Goal: Information Seeking & Learning: Learn about a topic

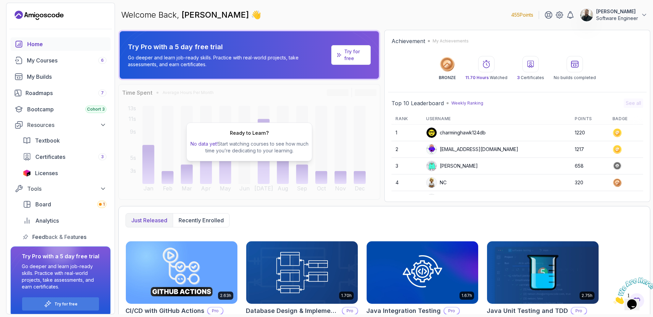
click at [344, 53] on link "Try for free" at bounding box center [350, 55] width 39 height 20
click at [362, 61] on p "Try for free" at bounding box center [354, 55] width 21 height 14
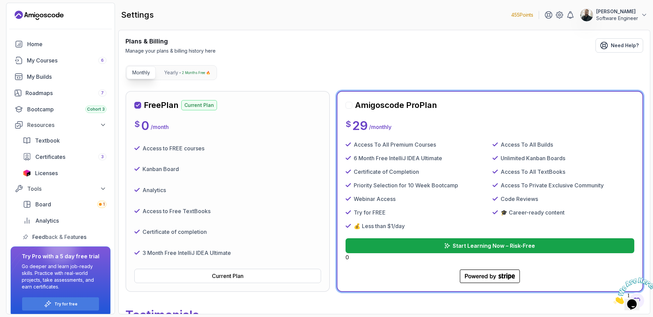
scroll to position [141, 0]
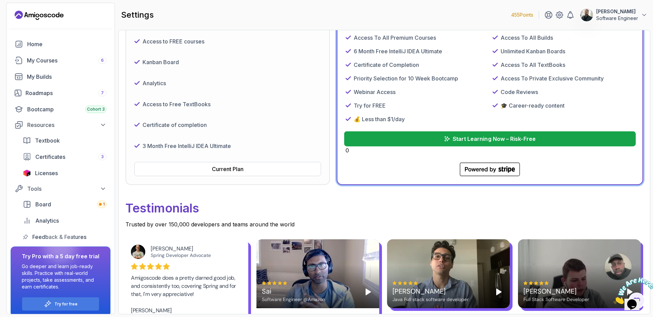
click at [476, 143] on button "Start Learning Now – Risk-Free" at bounding box center [490, 139] width 292 height 15
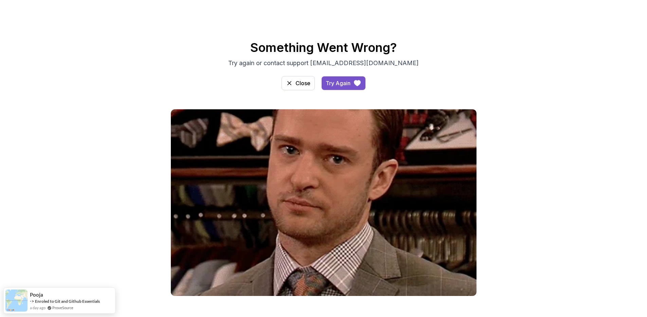
click at [354, 84] on icon "access-dashboard" at bounding box center [357, 83] width 8 height 8
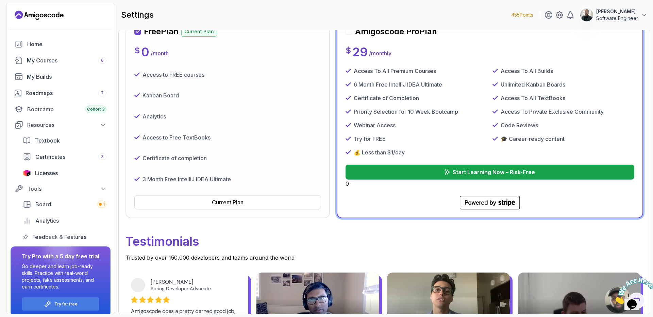
scroll to position [118, 0]
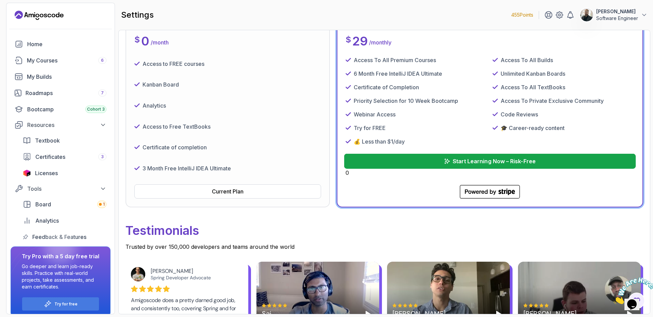
click at [484, 165] on p "Start Learning Now – Risk-Free" at bounding box center [493, 161] width 83 height 8
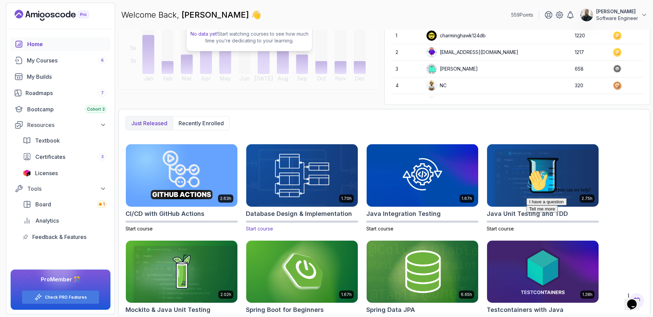
scroll to position [111, 0]
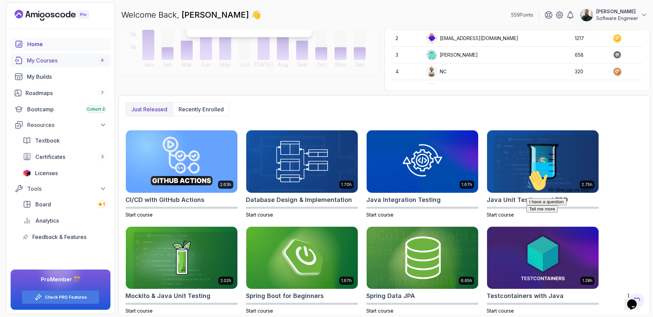
click at [57, 63] on div "My Courses 6" at bounding box center [67, 60] width 80 height 8
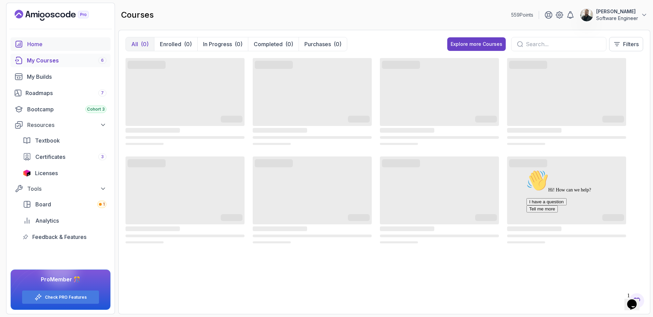
click at [56, 46] on div "Home" at bounding box center [66, 44] width 79 height 8
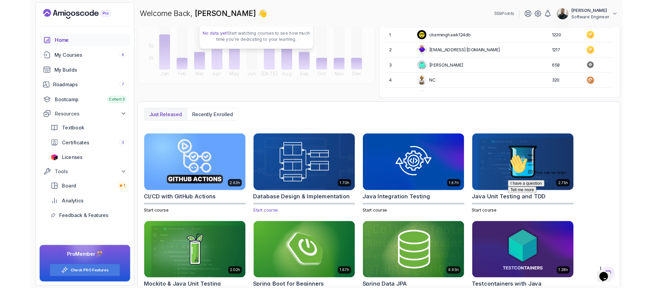
scroll to position [96, 0]
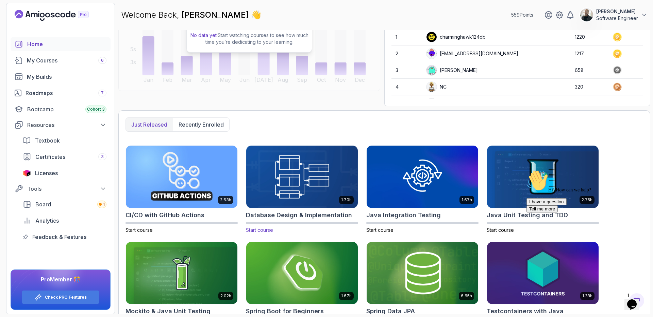
click at [293, 170] on img at bounding box center [301, 177] width 117 height 66
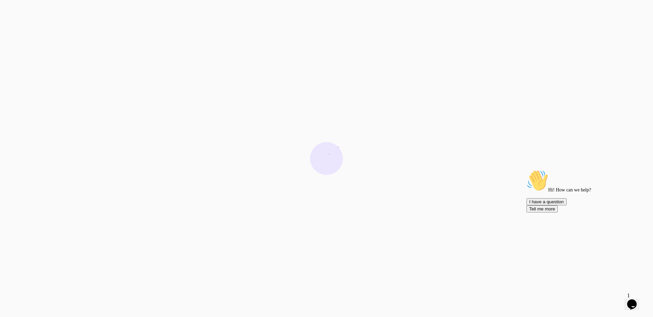
click at [526, 170] on icon "Chat attention grabber" at bounding box center [526, 170] width 0 height 0
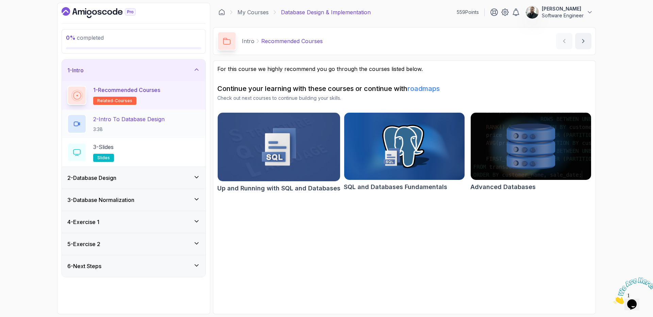
click at [127, 122] on p "2 - Intro To Database Design" at bounding box center [128, 119] width 71 height 8
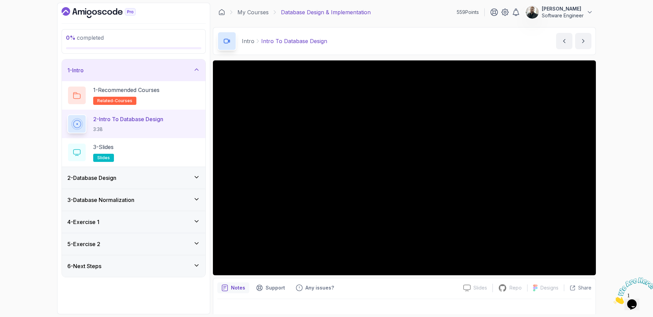
click at [195, 216] on div "4 - Exercise 1" at bounding box center [133, 222] width 143 height 22
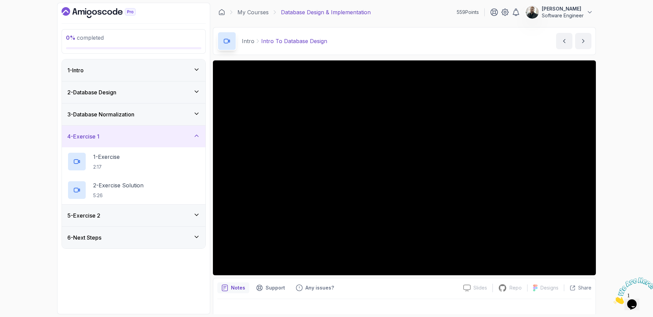
click at [194, 135] on icon at bounding box center [196, 136] width 7 height 7
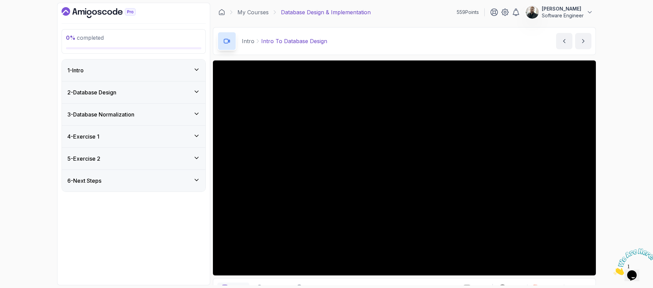
click at [97, 10] on icon "Dashboard" at bounding box center [99, 12] width 74 height 11
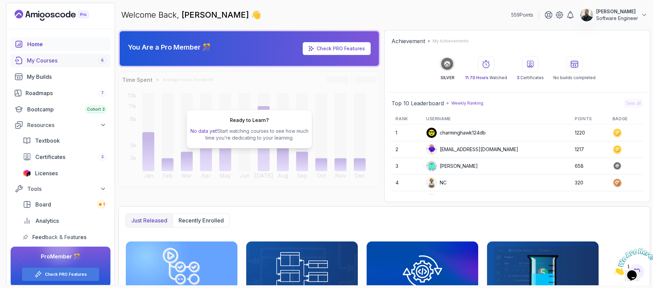
click at [60, 65] on link "My Courses 6" at bounding box center [61, 61] width 100 height 14
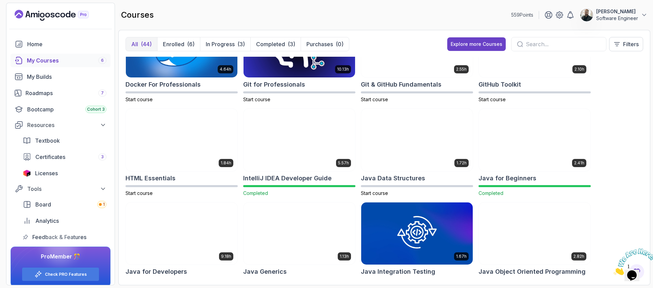
scroll to position [250, 0]
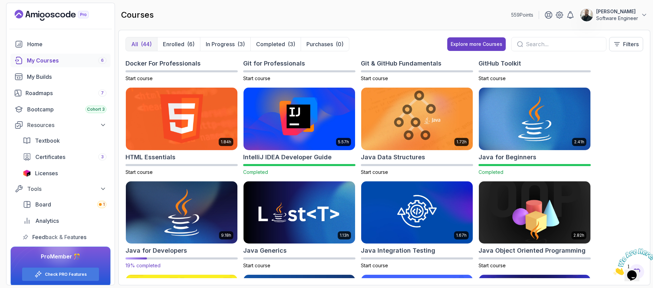
click at [215, 220] on img at bounding box center [181, 213] width 117 height 66
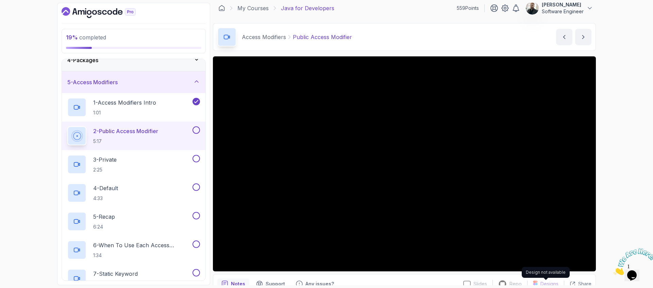
scroll to position [79, 0]
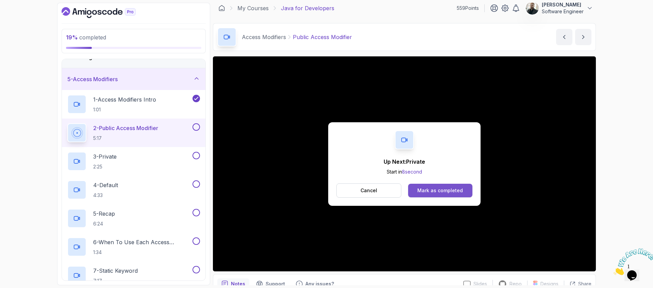
click at [425, 190] on div "Mark as completed" at bounding box center [440, 190] width 46 height 7
